Goal: Information Seeking & Learning: Check status

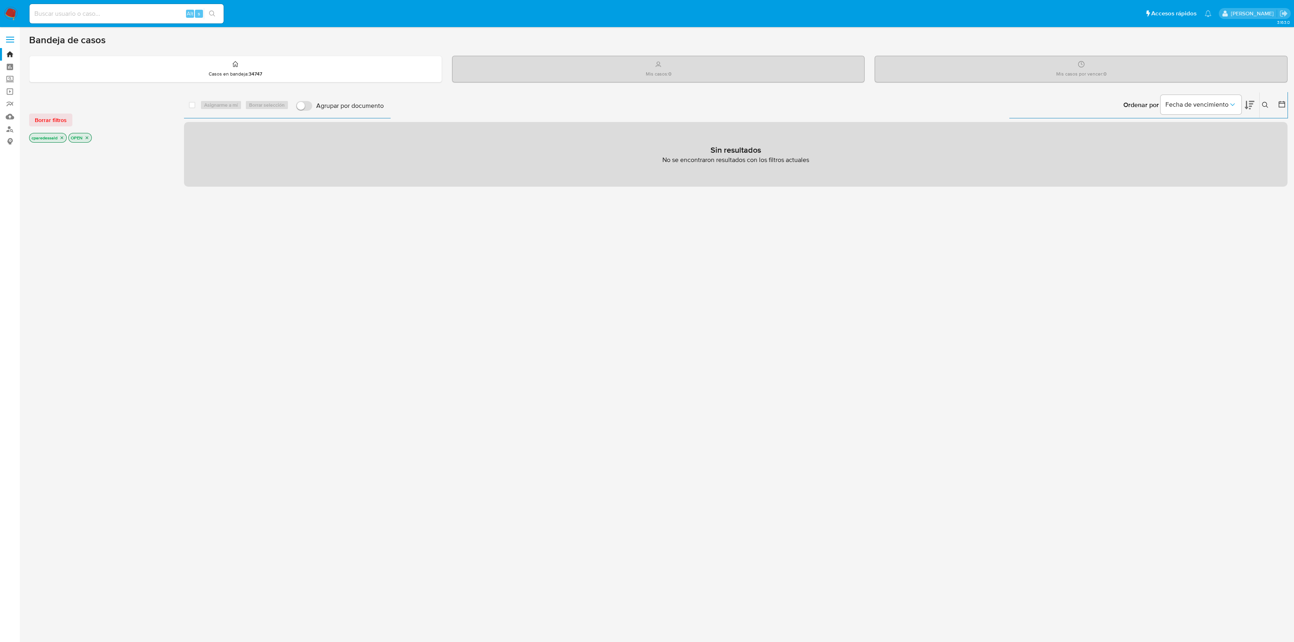
click at [61, 137] on icon "close-filter" at bounding box center [61, 137] width 5 height 5
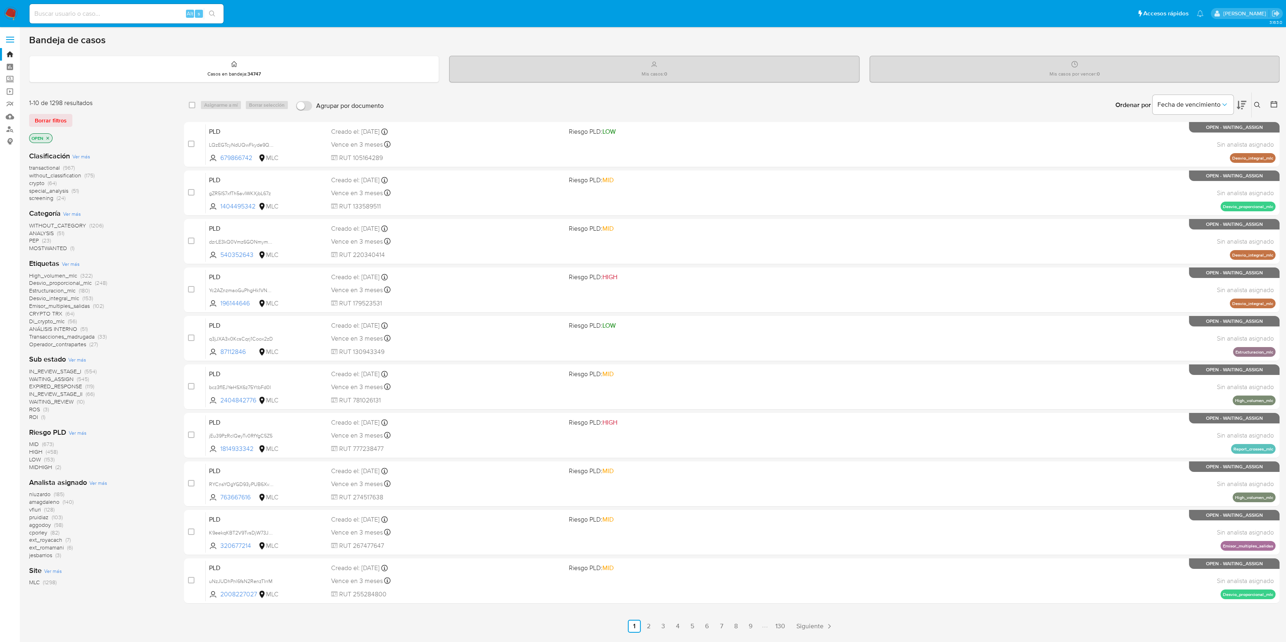
click at [1259, 106] on icon at bounding box center [1257, 105] width 6 height 6
click at [1270, 102] on icon at bounding box center [1274, 104] width 8 height 8
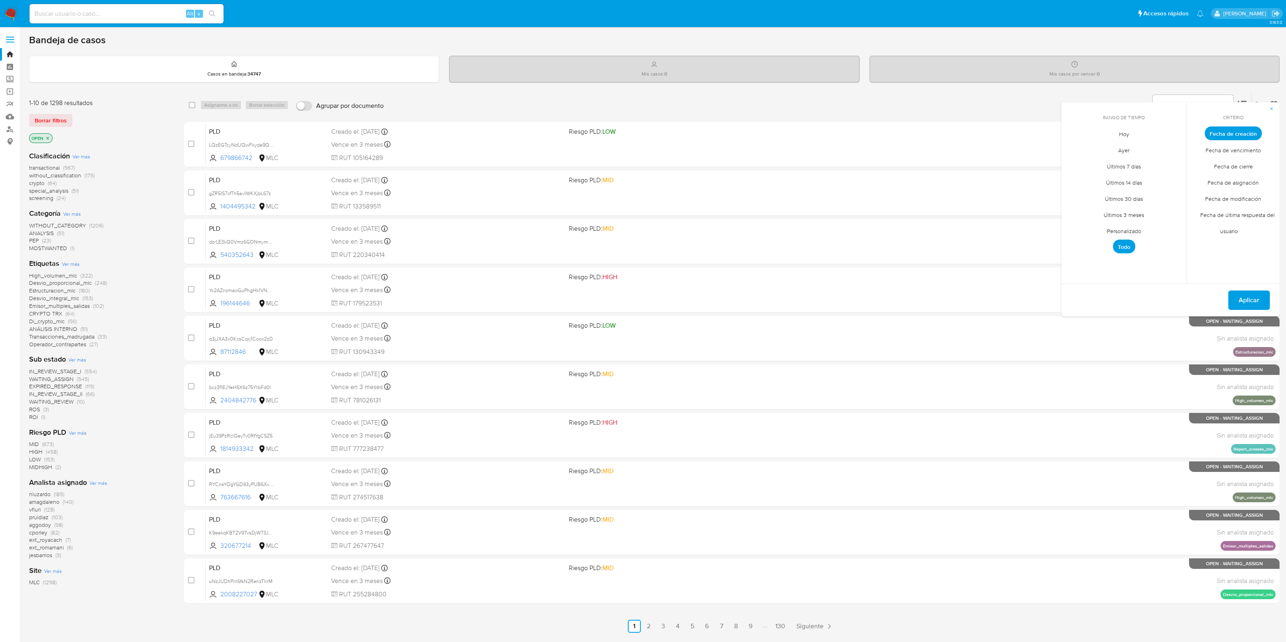
click at [1227, 135] on span "Fecha de creación" at bounding box center [1233, 134] width 57 height 14
click at [1132, 229] on span "Personalizado" at bounding box center [1124, 231] width 51 height 17
click at [1168, 191] on button "12" at bounding box center [1172, 194] width 13 height 13
click at [1251, 302] on span "Aplicar" at bounding box center [1249, 301] width 21 height 18
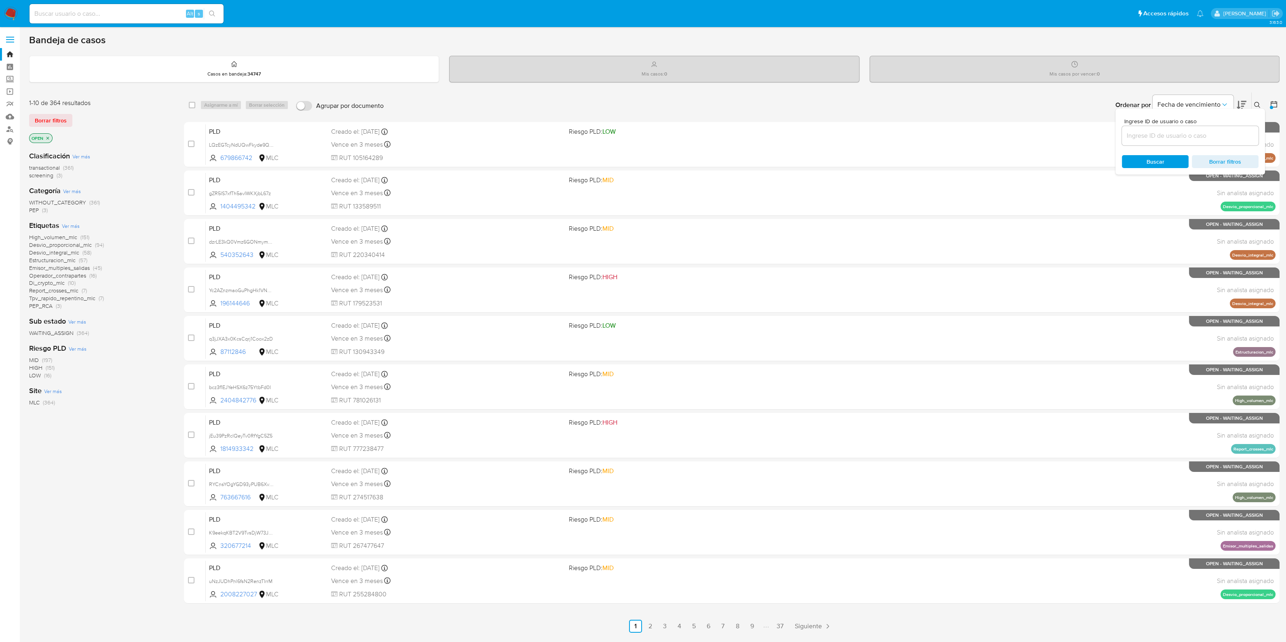
click at [127, 457] on div "1-10 de 364 resultados Borrar filtros OPEN Clasificación Ver más transactional …" at bounding box center [100, 362] width 142 height 541
click at [1273, 105] on icon at bounding box center [1274, 104] width 8 height 8
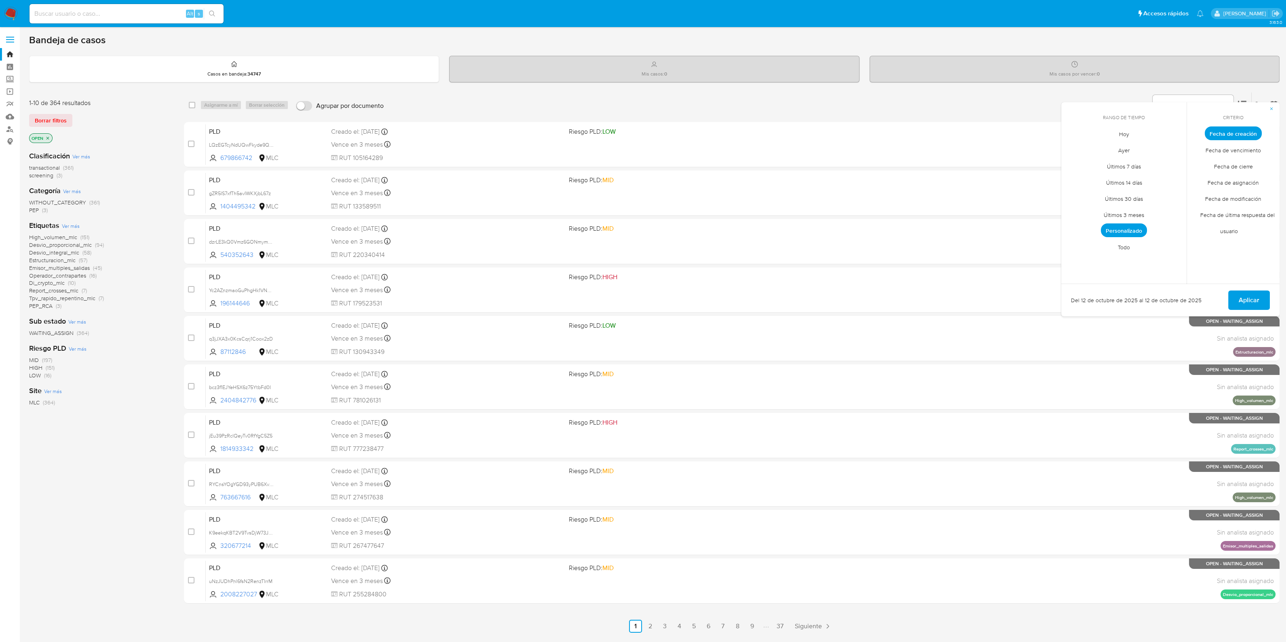
click at [1133, 230] on span "Personalizado" at bounding box center [1124, 231] width 46 height 14
click at [1076, 148] on icon "Mes anterior" at bounding box center [1074, 149] width 10 height 10
click at [1074, 145] on icon "Mes anterior" at bounding box center [1074, 149] width 10 height 10
click at [1091, 177] on button "1" at bounding box center [1091, 178] width 13 height 13
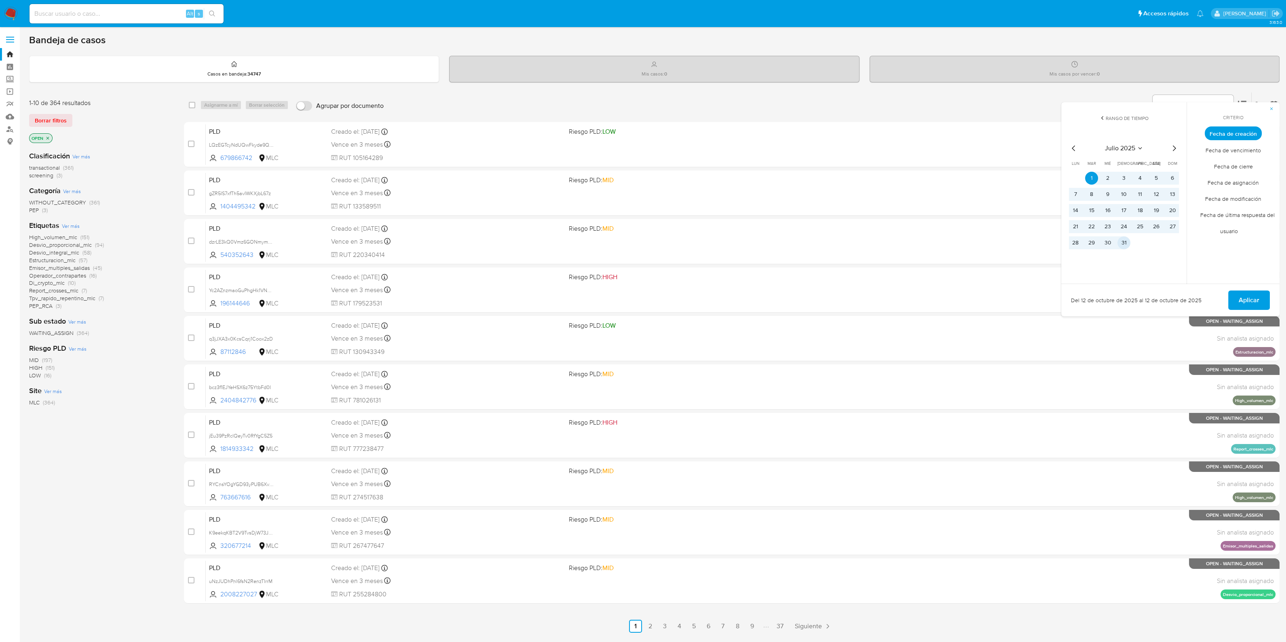
click at [1118, 240] on button "31" at bounding box center [1124, 243] width 13 height 13
click at [1249, 303] on span "Aplicar" at bounding box center [1249, 301] width 21 height 18
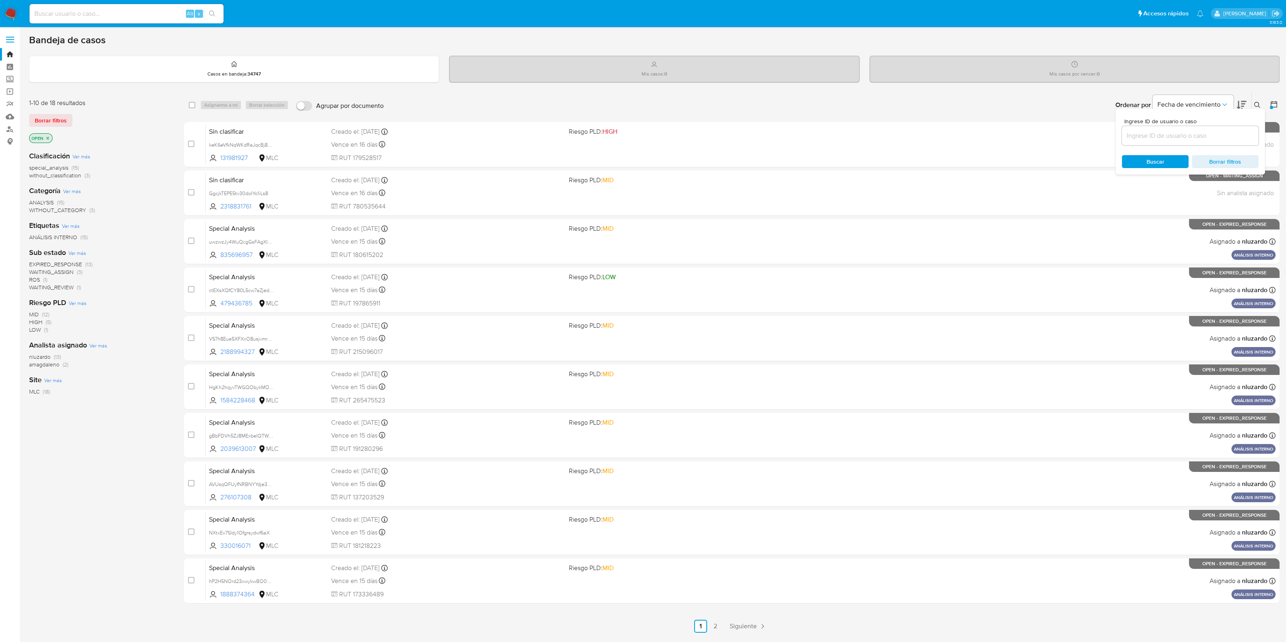
click at [129, 496] on div "1-10 de 18 resultados Borrar filtros OPEN Clasificación Ver más special_analysi…" at bounding box center [100, 362] width 142 height 541
click at [712, 627] on link "2" at bounding box center [715, 626] width 13 height 13
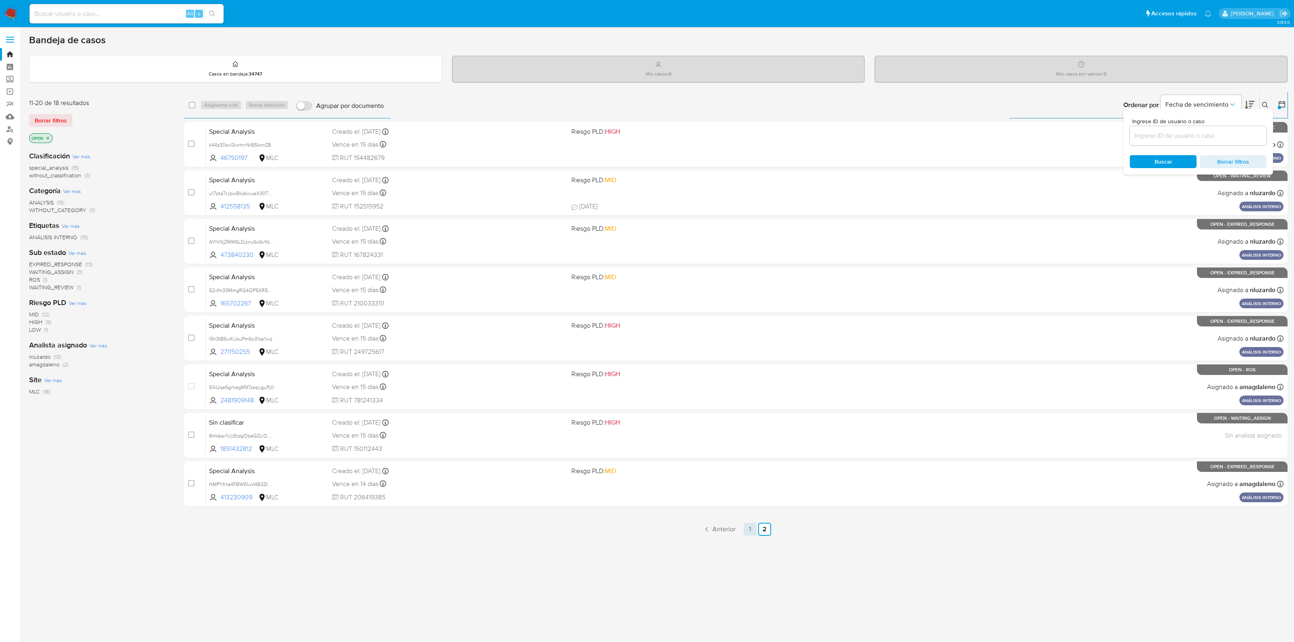
click at [752, 532] on link "1" at bounding box center [750, 529] width 13 height 13
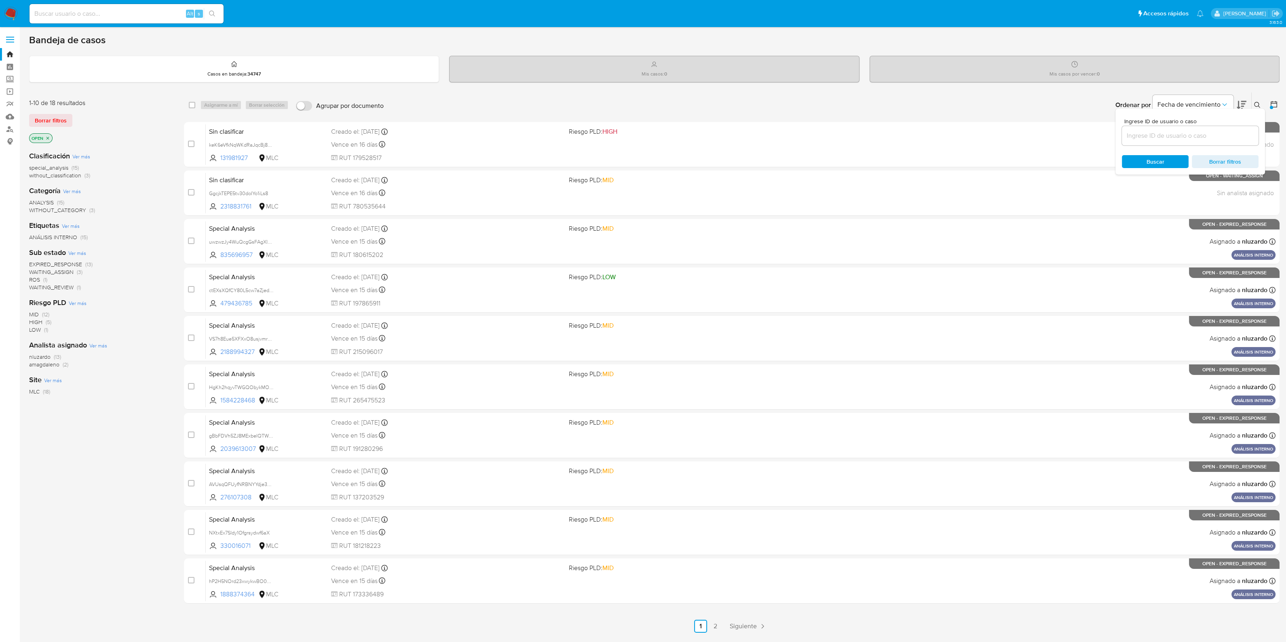
click at [1275, 105] on icon at bounding box center [1274, 104] width 8 height 8
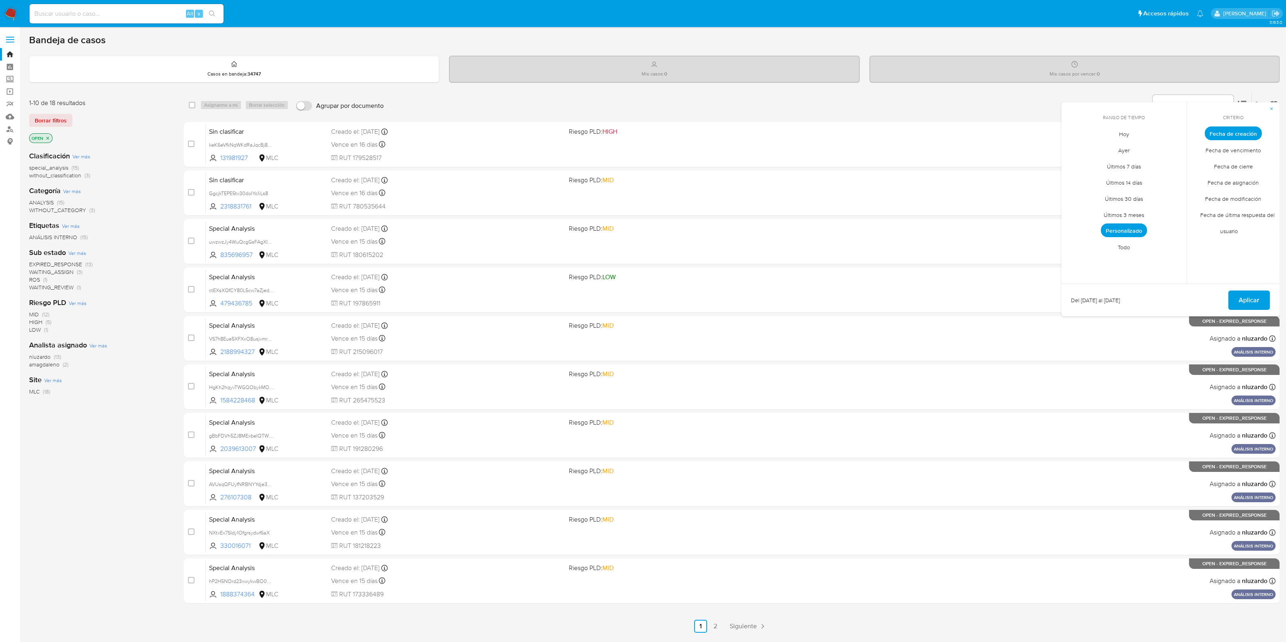
click at [1225, 133] on span "Fecha de creación" at bounding box center [1233, 134] width 57 height 14
click at [1130, 226] on span "Personalizado" at bounding box center [1124, 231] width 46 height 14
click at [1171, 146] on icon "Mes siguiente" at bounding box center [1174, 149] width 10 height 10
click at [1143, 172] on button "1" at bounding box center [1140, 178] width 13 height 13
click at [1169, 243] on button "31" at bounding box center [1172, 243] width 13 height 13
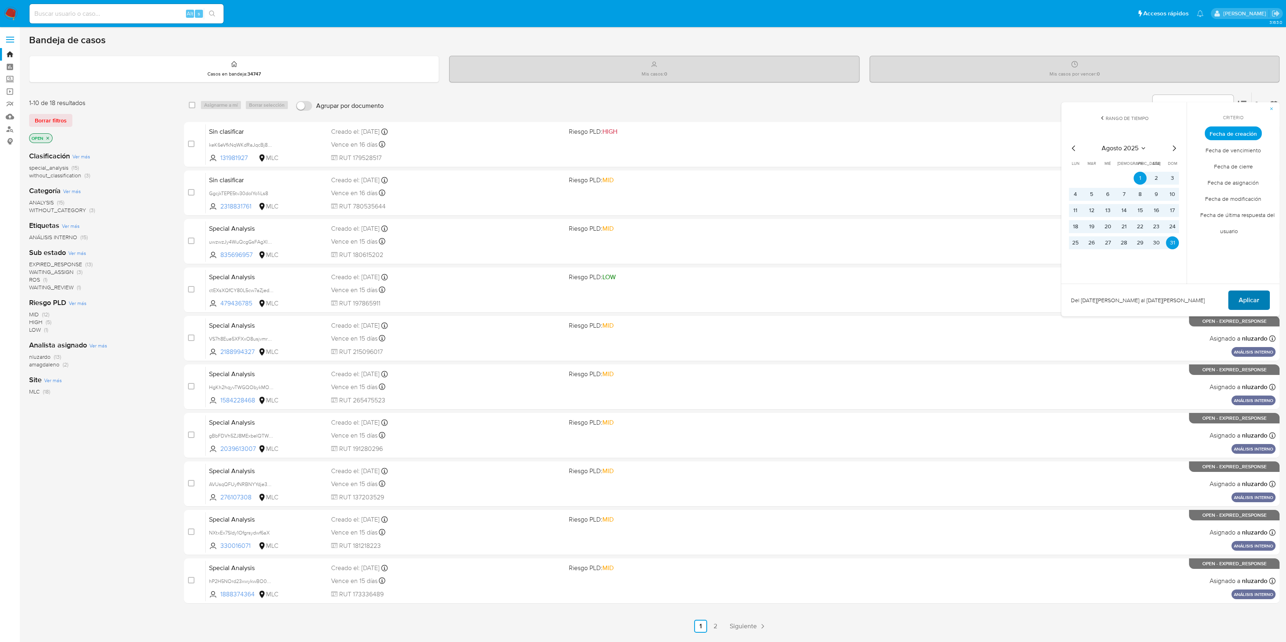
click at [1240, 299] on span "Aplicar" at bounding box center [1249, 301] width 21 height 18
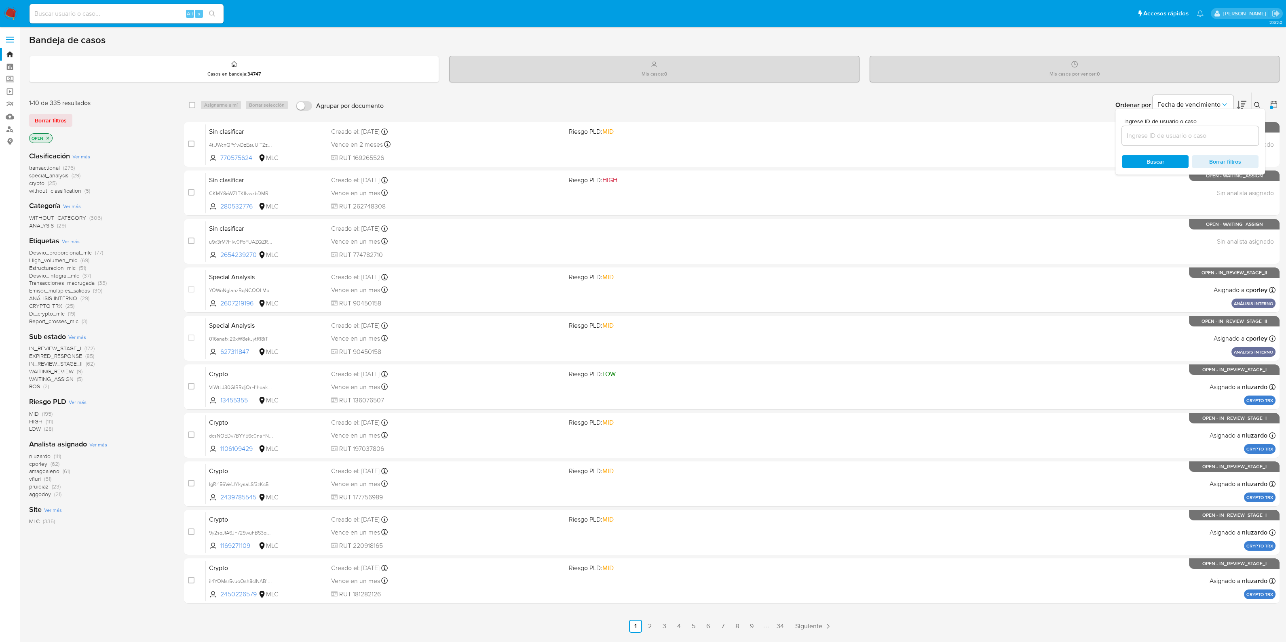
click at [121, 551] on div "1-10 de 335 resultados Borrar filtros OPEN Clasificación Ver más transactional …" at bounding box center [100, 362] width 142 height 541
click at [1273, 108] on icon at bounding box center [1274, 104] width 8 height 8
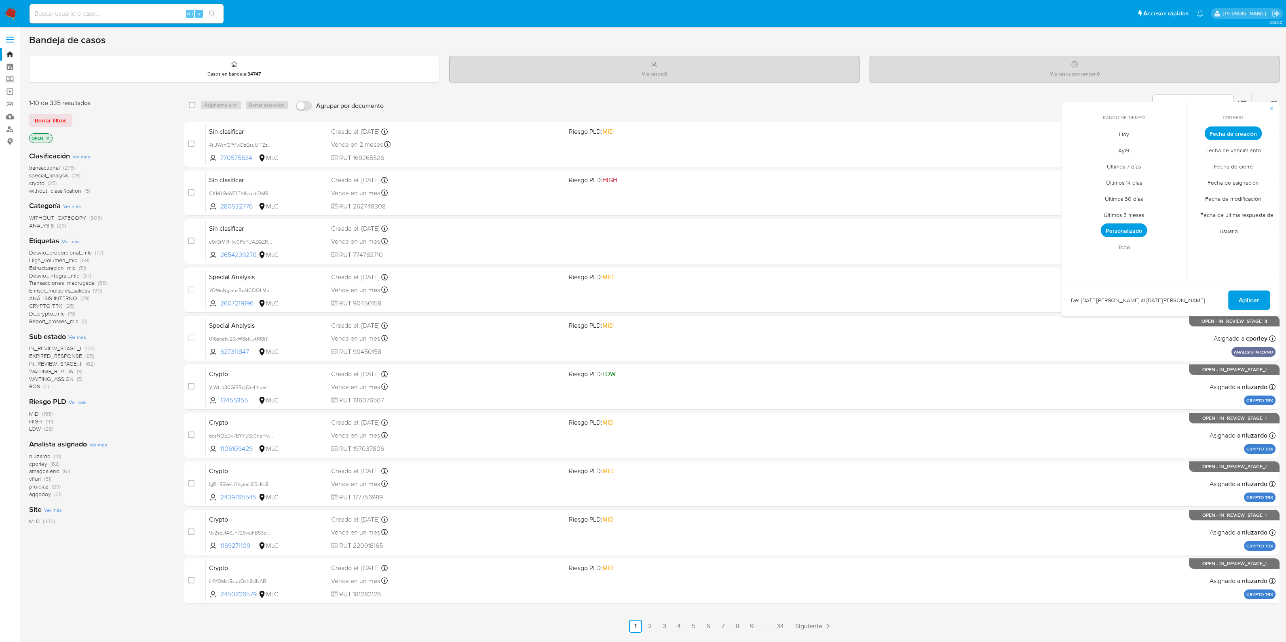
click at [1137, 232] on span "Personalizado" at bounding box center [1124, 231] width 46 height 14
click at [1172, 151] on icon "Mes siguiente" at bounding box center [1174, 149] width 10 height 10
click at [1075, 177] on button "1" at bounding box center [1075, 178] width 13 height 13
click at [1088, 243] on button "30" at bounding box center [1091, 243] width 13 height 13
click at [1248, 306] on span "Aplicar" at bounding box center [1249, 301] width 21 height 18
